Goal: Transaction & Acquisition: Purchase product/service

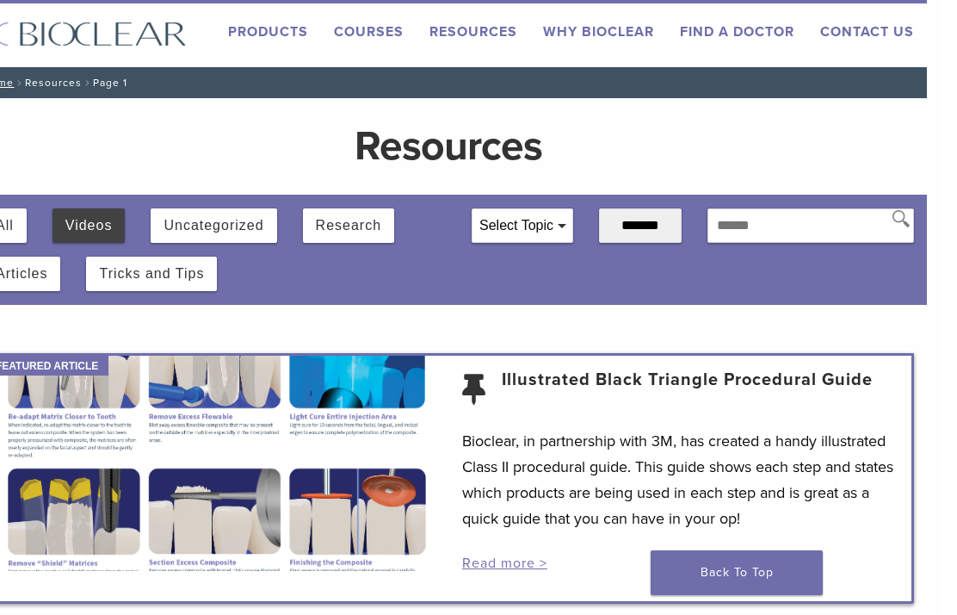
scroll to position [0, 13]
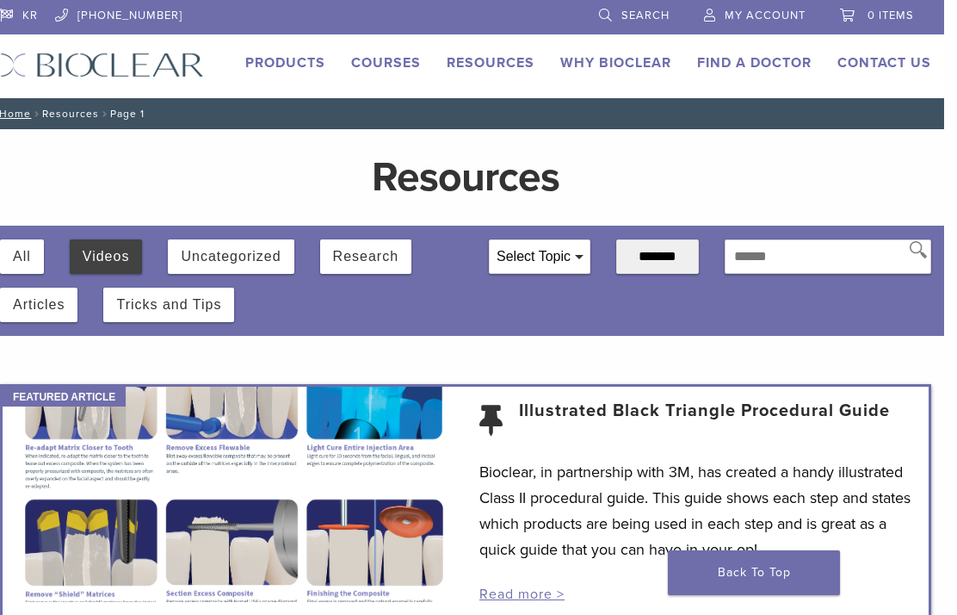
click at [285, 64] on link "Products" at bounding box center [285, 62] width 80 height 17
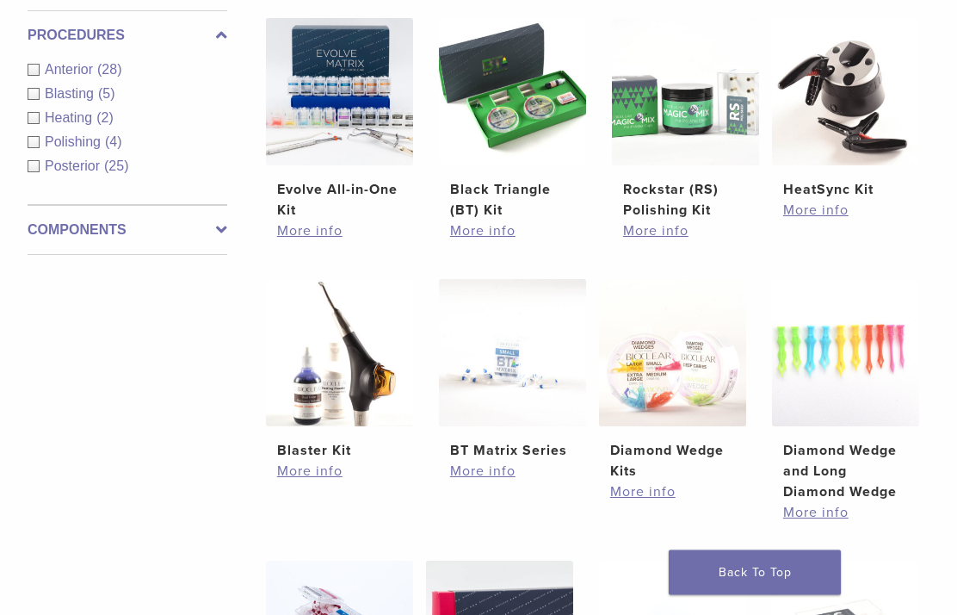
scroll to position [622, 0]
click at [318, 241] on link "More info" at bounding box center [338, 230] width 125 height 21
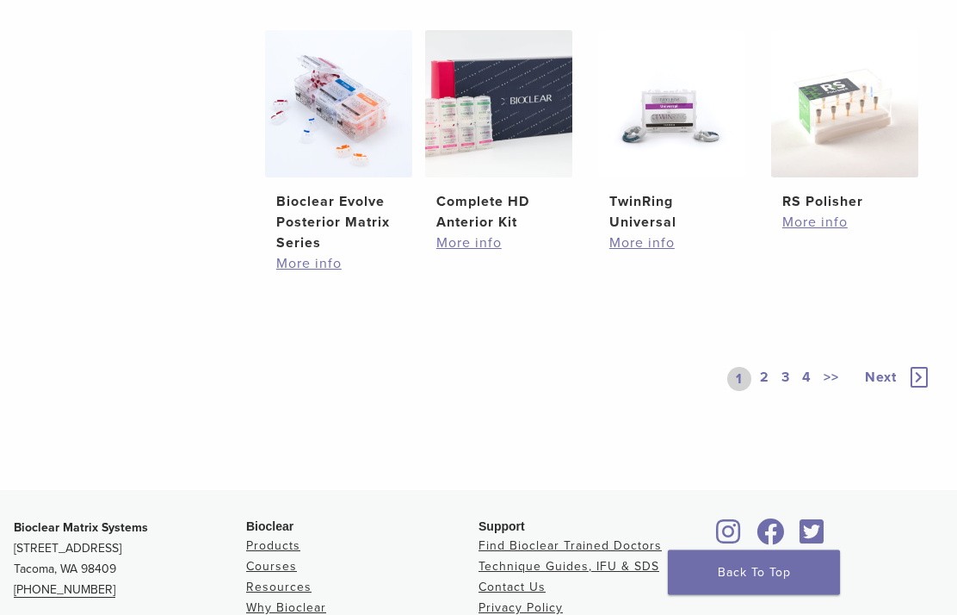
scroll to position [1153, 0]
click at [765, 391] on link "2" at bounding box center [765, 379] width 16 height 24
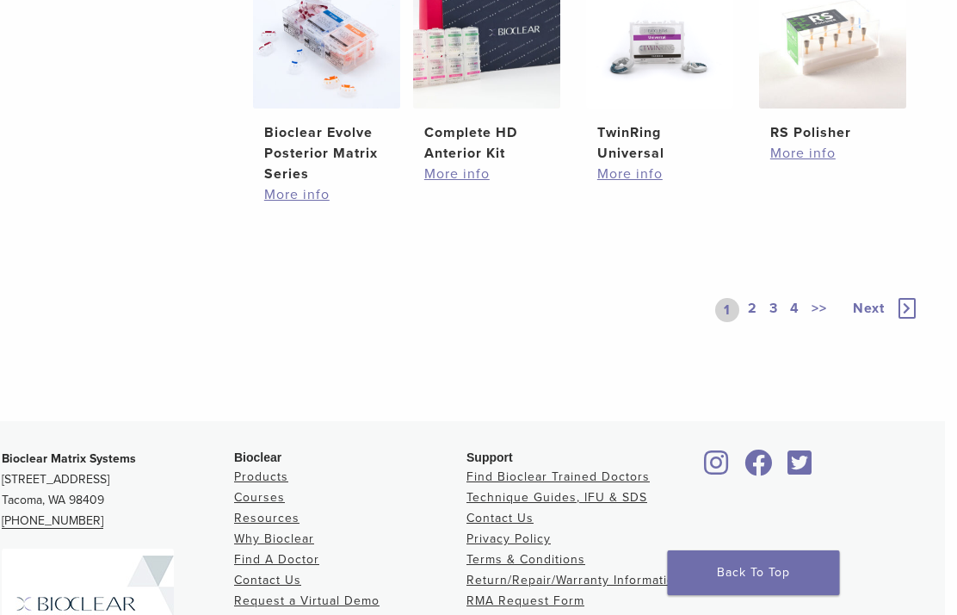
scroll to position [1221, 13]
